Goal: Task Accomplishment & Management: Use online tool/utility

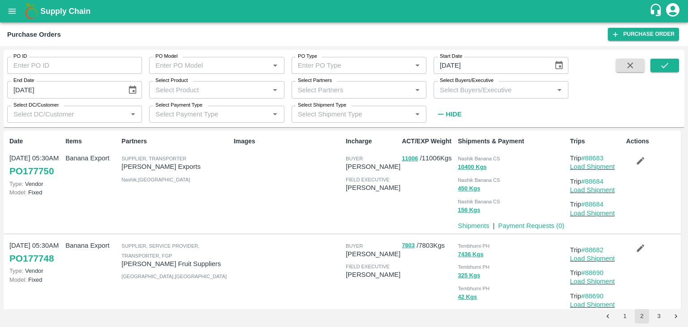
scroll to position [324, 0]
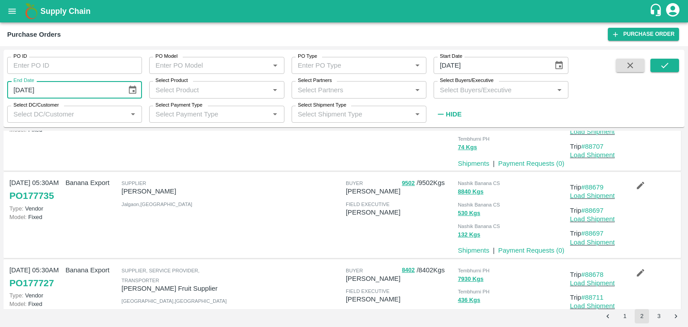
click at [27, 85] on input "[DATE]" at bounding box center [63, 89] width 113 height 17
type input "DD/MM/YYYY"
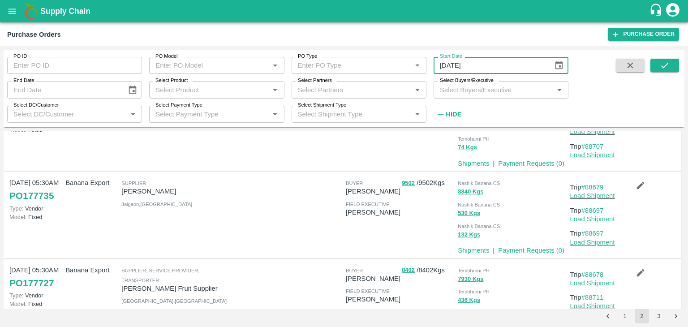
click at [467, 68] on input "20/09/2025" at bounding box center [490, 65] width 113 height 17
type input "DD/MM/YYYY"
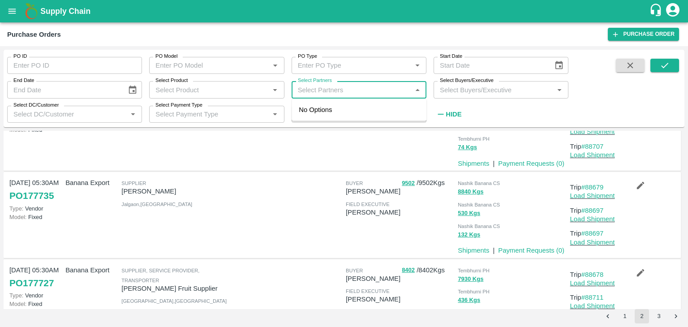
click at [327, 89] on input "Select Partners" at bounding box center [351, 90] width 115 height 12
type input "Rajlax"
type input "rajla"
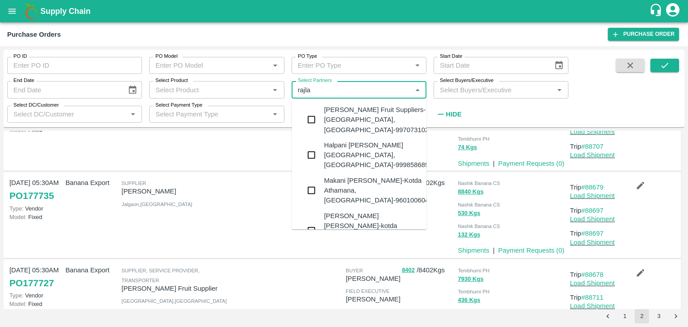
click at [357, 112] on div "Rajlakshmi Fruit Suppliers-Kandar, Solapur-9970731020" at bounding box center [378, 120] width 108 height 30
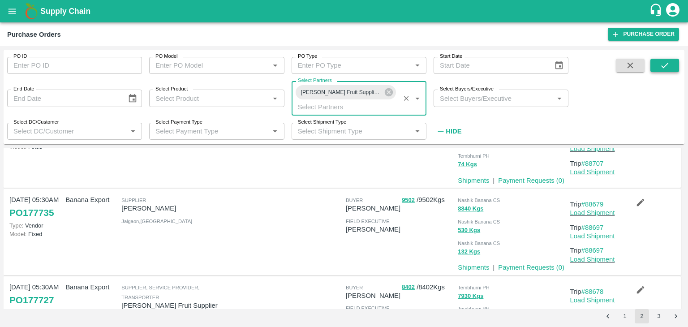
click at [668, 64] on icon "submit" at bounding box center [665, 65] width 10 height 10
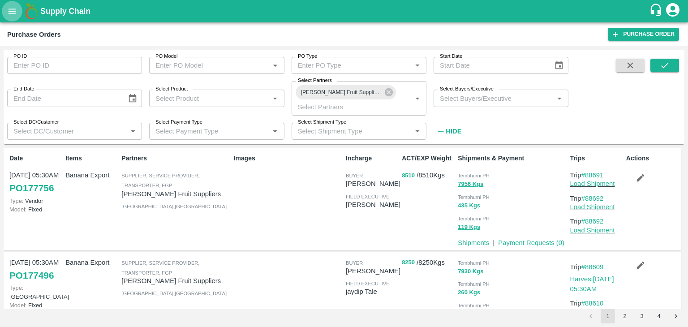
click at [17, 14] on icon "open drawer" at bounding box center [12, 11] width 10 height 10
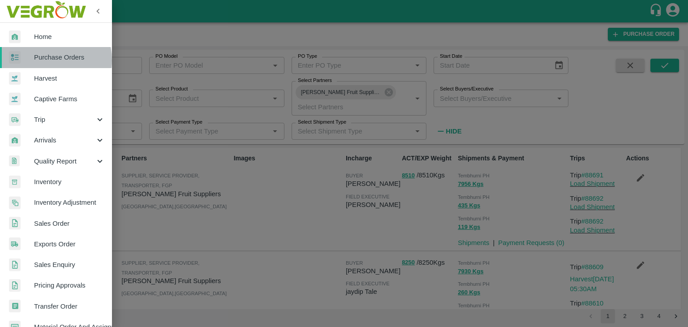
click at [46, 60] on span "Purchase Orders" at bounding box center [69, 57] width 71 height 10
